Goal: Task Accomplishment & Management: Use online tool/utility

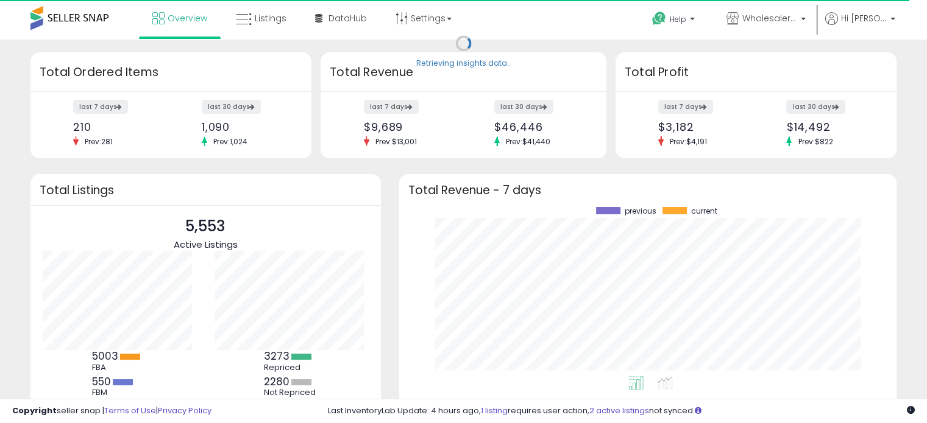
scroll to position [169, 473]
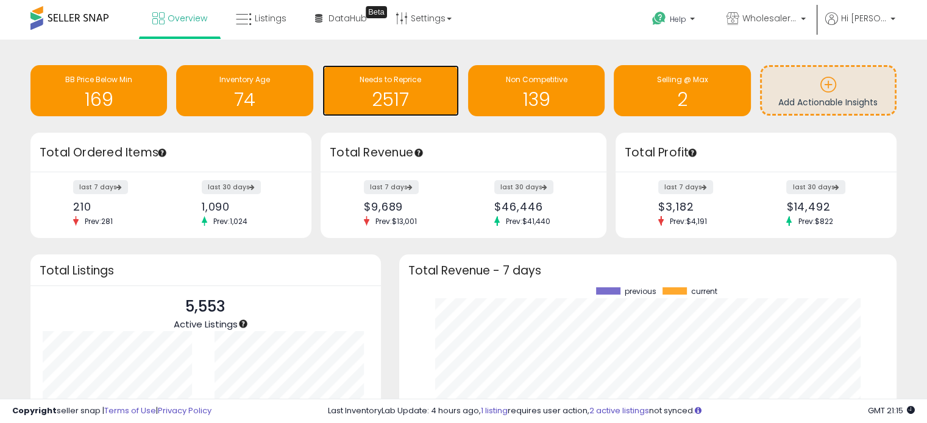
click at [384, 102] on h1 "2517" at bounding box center [390, 100] width 124 height 20
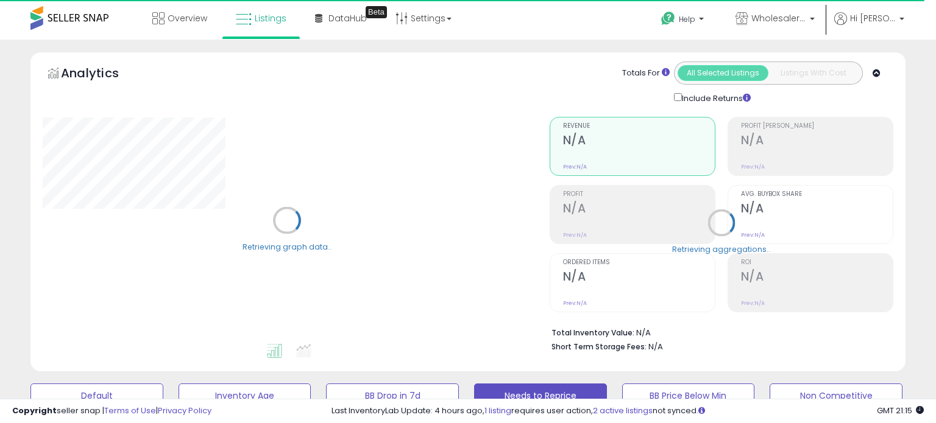
select select "**"
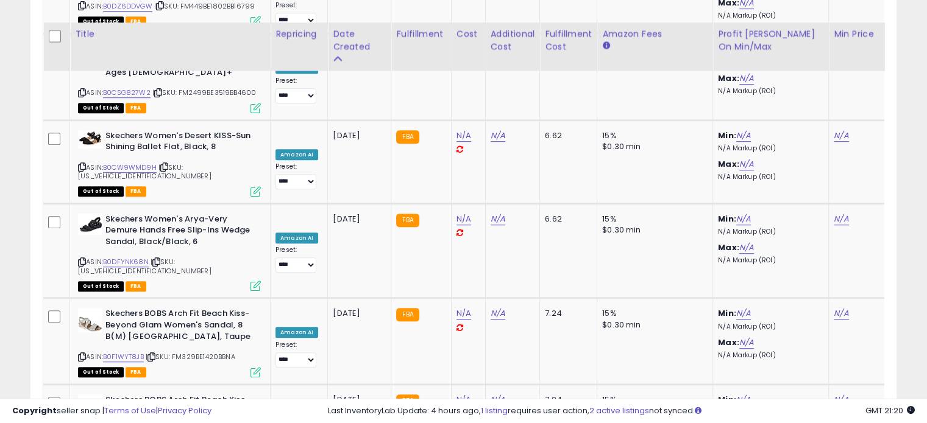
scroll to position [5377, 0]
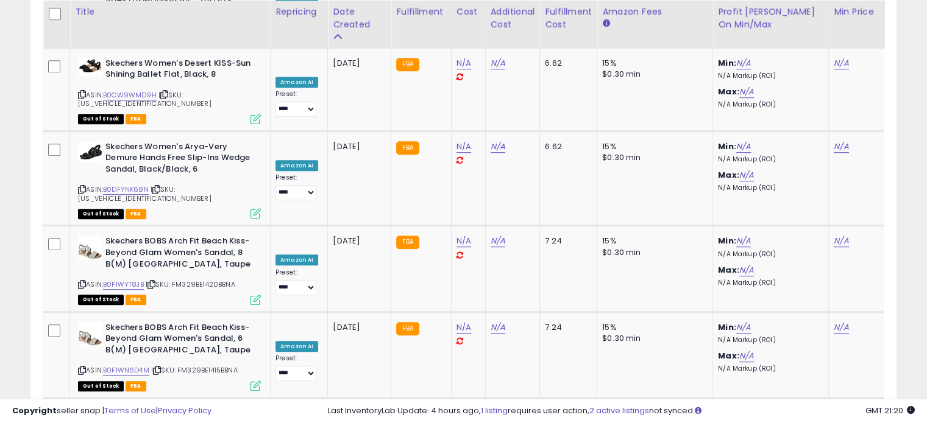
drag, startPoint x: 770, startPoint y: 348, endPoint x: 501, endPoint y: 250, distance: 286.0
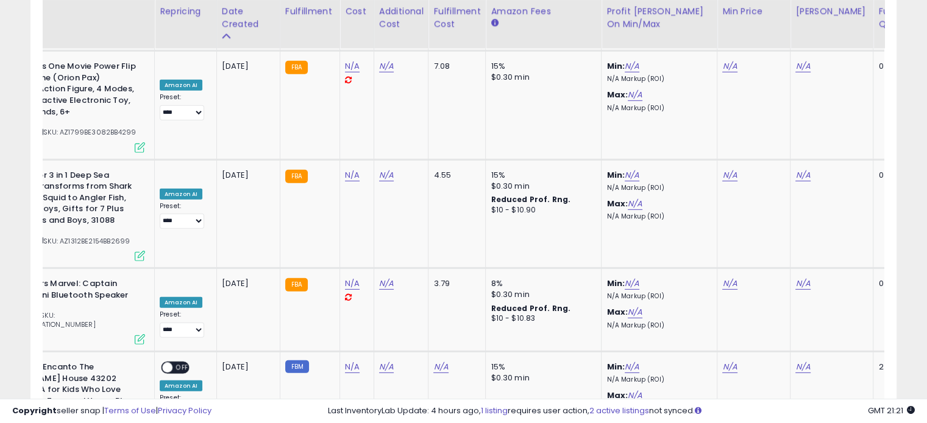
scroll to position [0, 167]
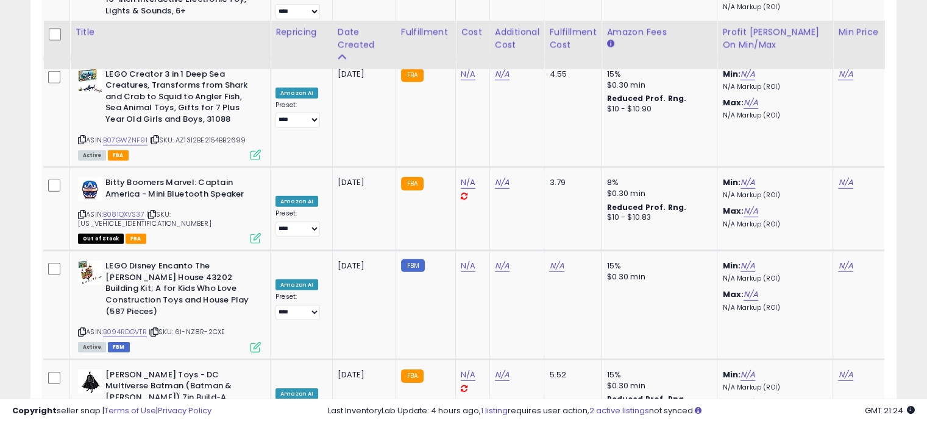
scroll to position [3743, 0]
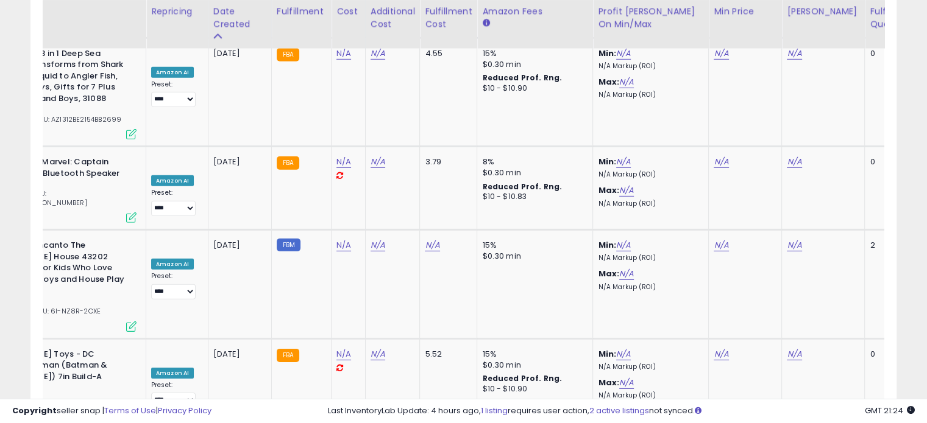
scroll to position [0, 135]
